Goal: Task Accomplishment & Management: Use online tool/utility

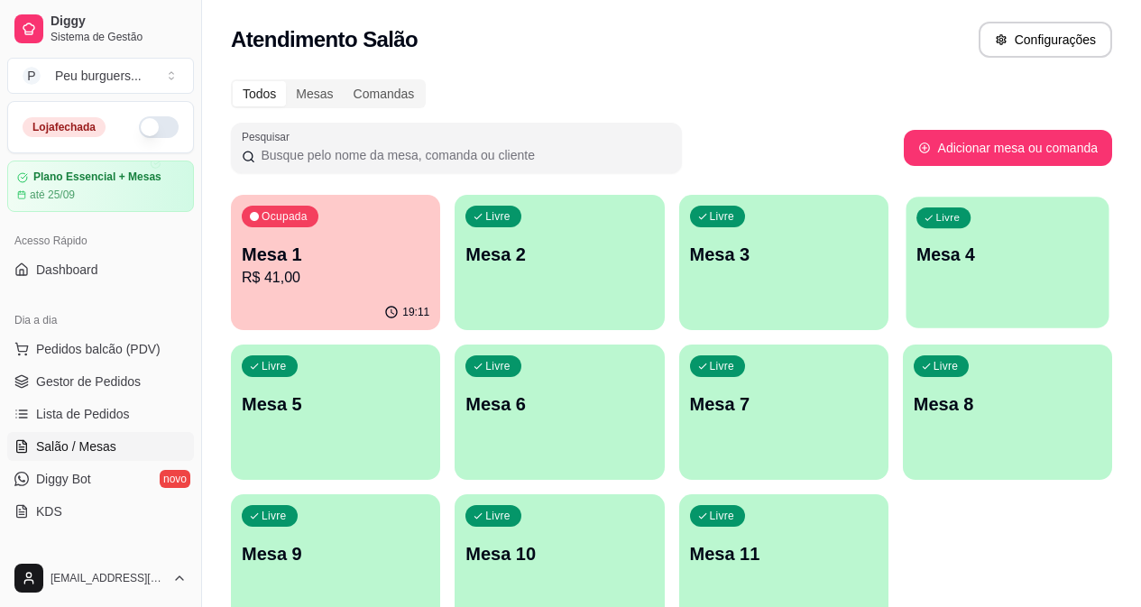
click at [906, 282] on div "Livre Mesa 4" at bounding box center [1007, 252] width 203 height 110
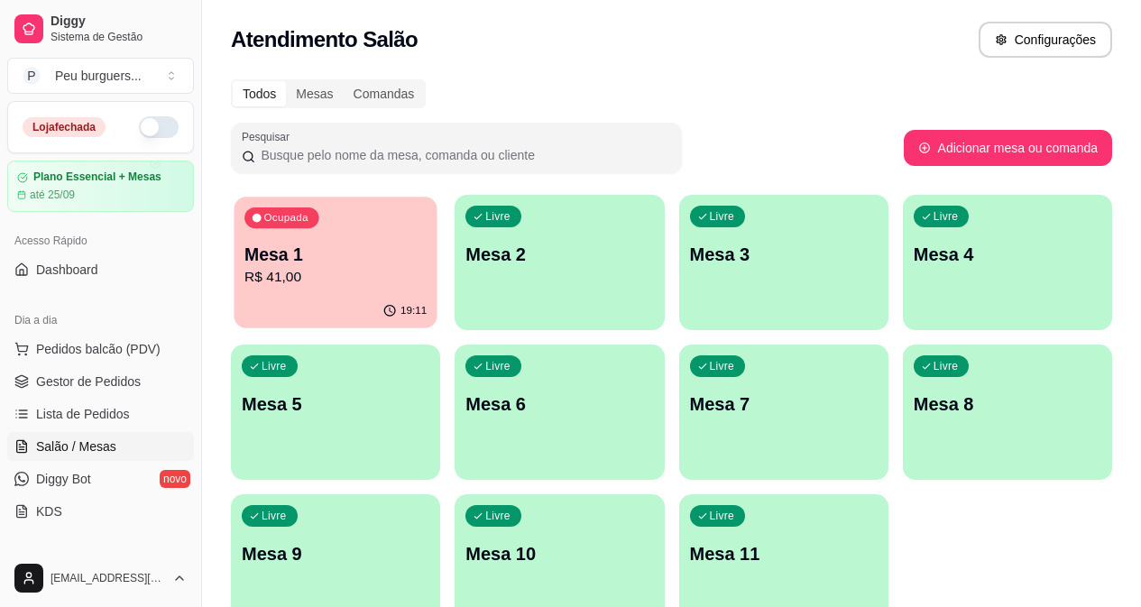
click at [371, 261] on p "Mesa 1" at bounding box center [336, 255] width 182 height 24
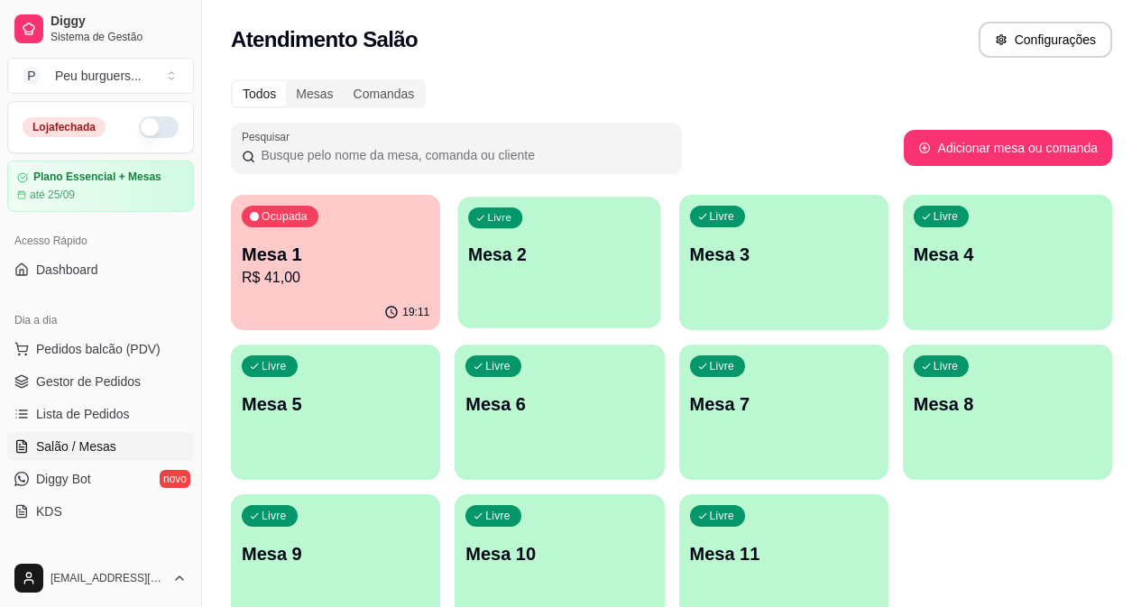
click at [542, 270] on div "Livre Mesa 2" at bounding box center [559, 252] width 203 height 110
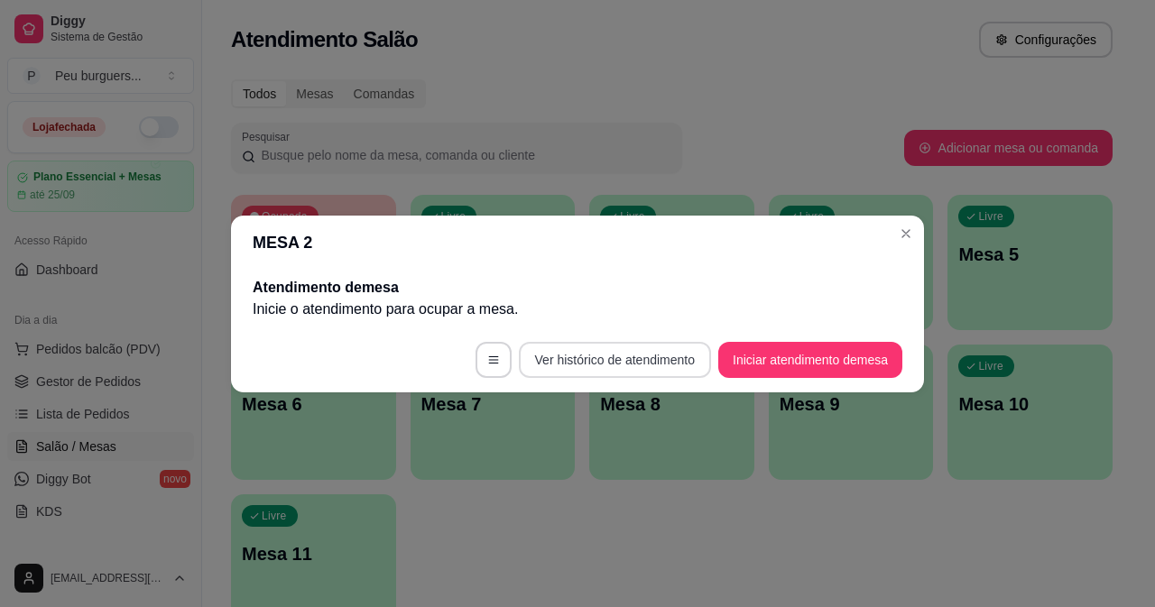
click at [586, 364] on button "Ver histórico de atendimento" at bounding box center [615, 360] width 192 height 36
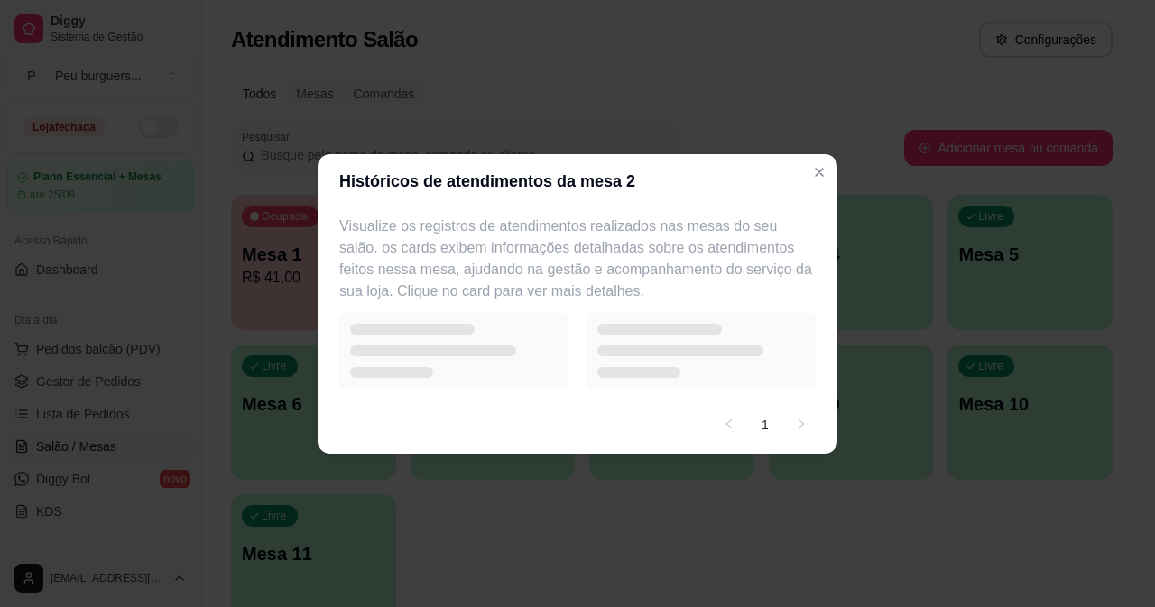
select select "7"
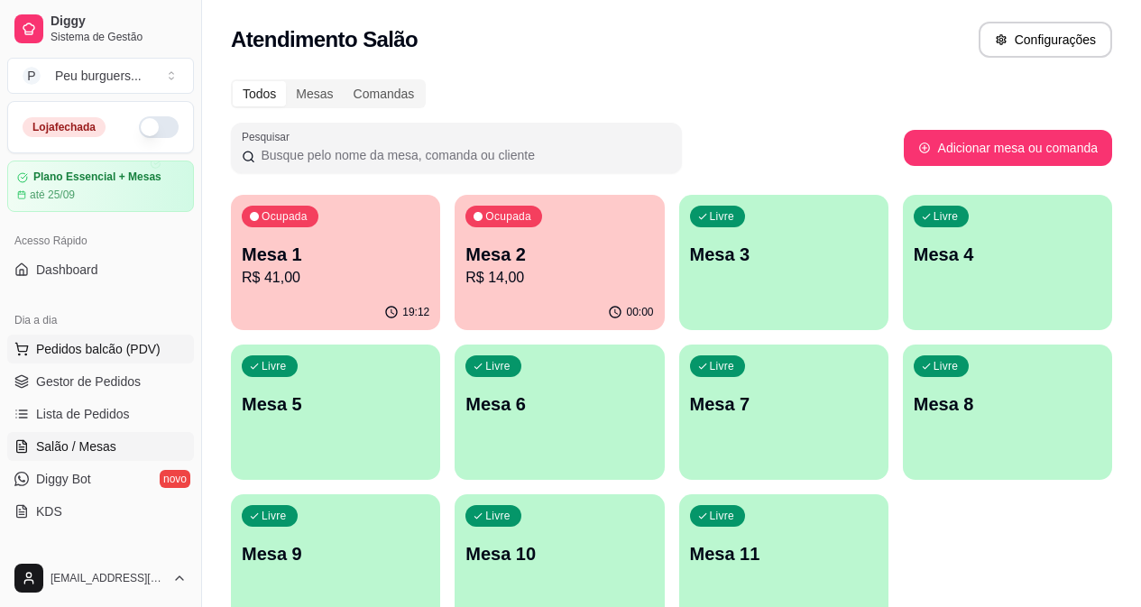
click at [87, 348] on span "Pedidos balcão (PDV)" at bounding box center [98, 349] width 125 height 18
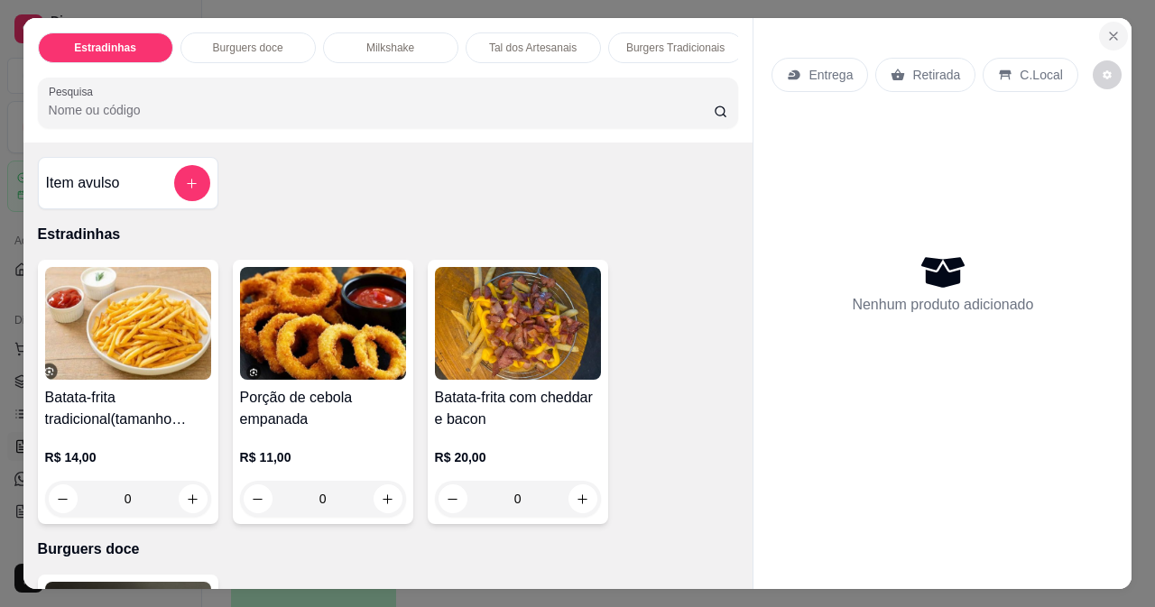
click at [1108, 29] on icon "Close" at bounding box center [1113, 36] width 14 height 14
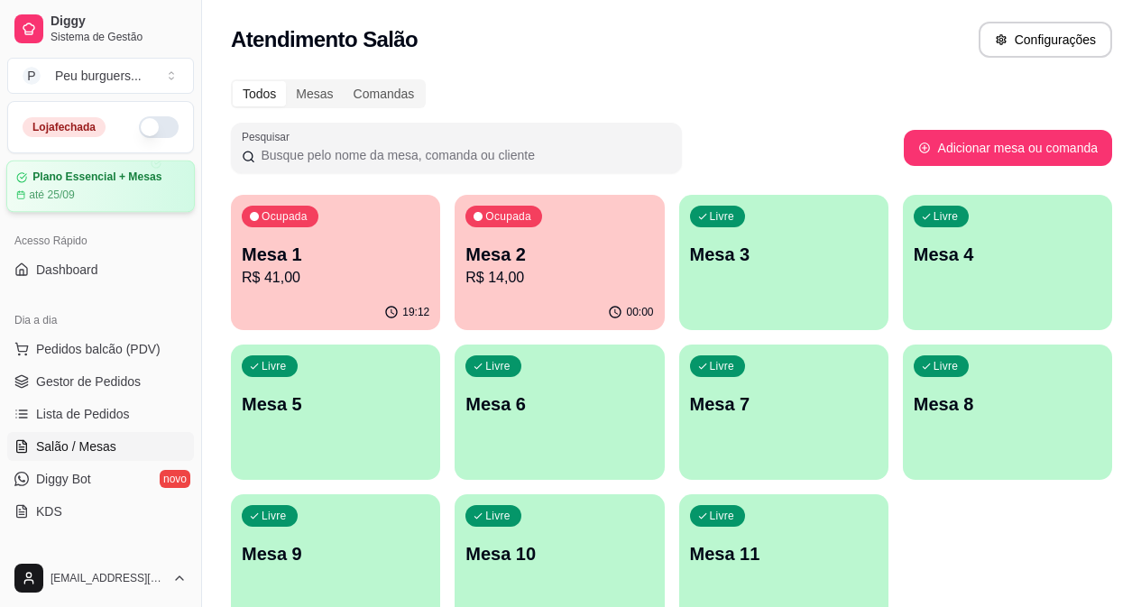
click at [117, 197] on div "até 25/09" at bounding box center [100, 195] width 169 height 14
click at [514, 297] on div "00:00" at bounding box center [559, 311] width 203 height 34
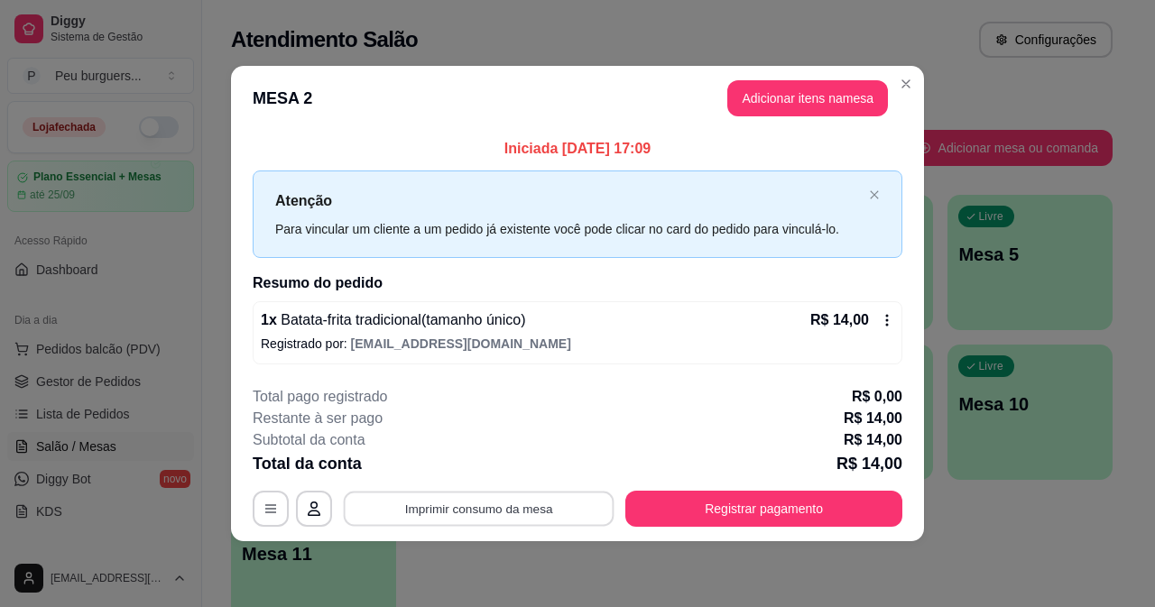
click at [493, 510] on button "Imprimir consumo da mesa" at bounding box center [479, 509] width 271 height 35
click at [516, 504] on button "Imprimir consumo da mesa" at bounding box center [479, 509] width 271 height 35
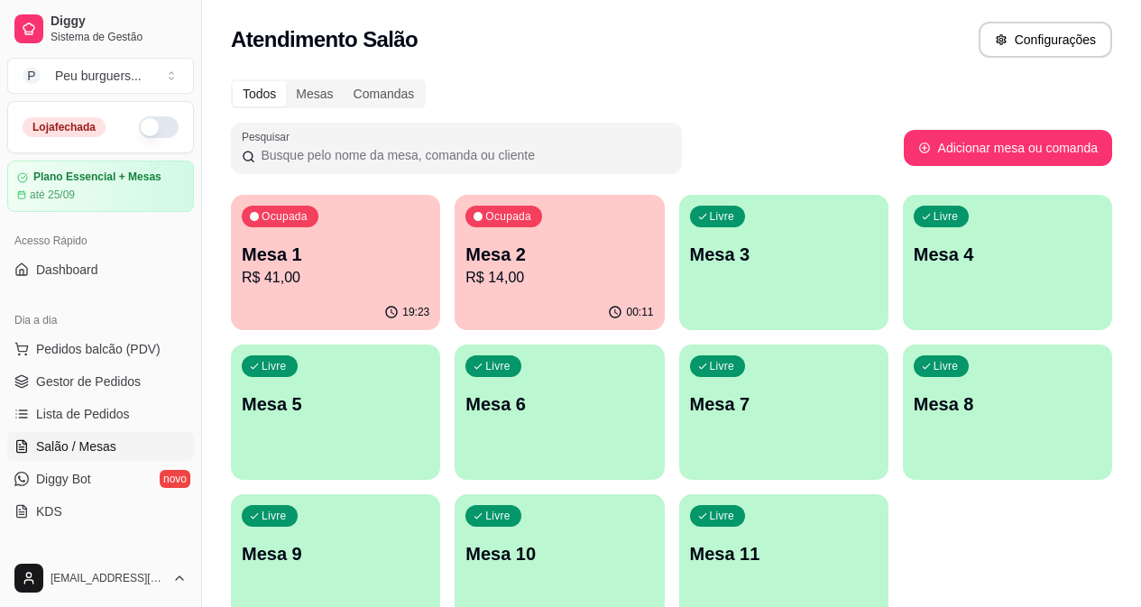
drag, startPoint x: 138, startPoint y: 118, endPoint x: 151, endPoint y: 115, distance: 13.1
click at [151, 115] on div "Loja fechada" at bounding box center [100, 127] width 185 height 51
